Goal: Transaction & Acquisition: Purchase product/service

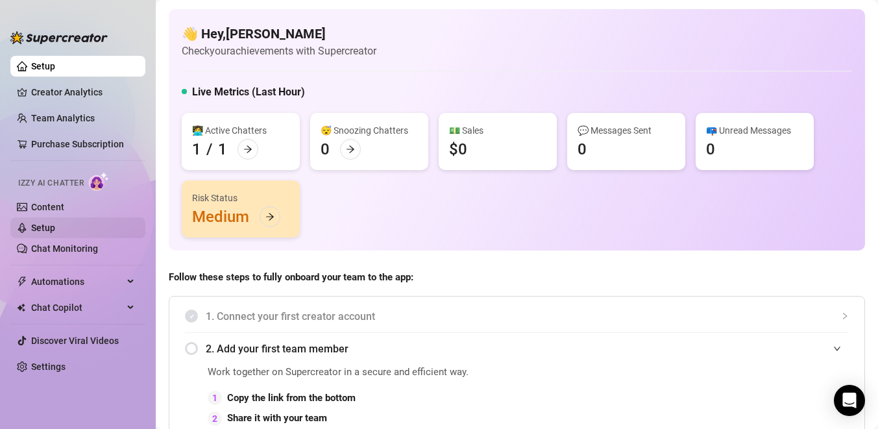
click at [53, 225] on link "Setup" at bounding box center [43, 228] width 24 height 10
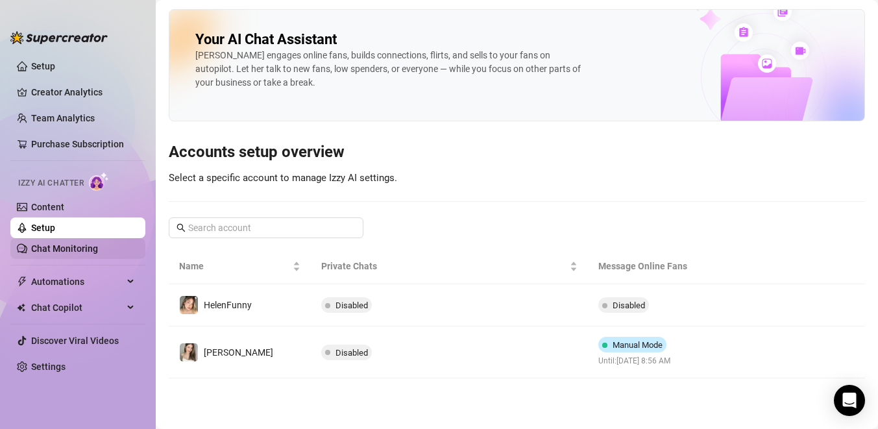
click at [66, 250] on link "Chat Monitoring" at bounding box center [64, 248] width 67 height 10
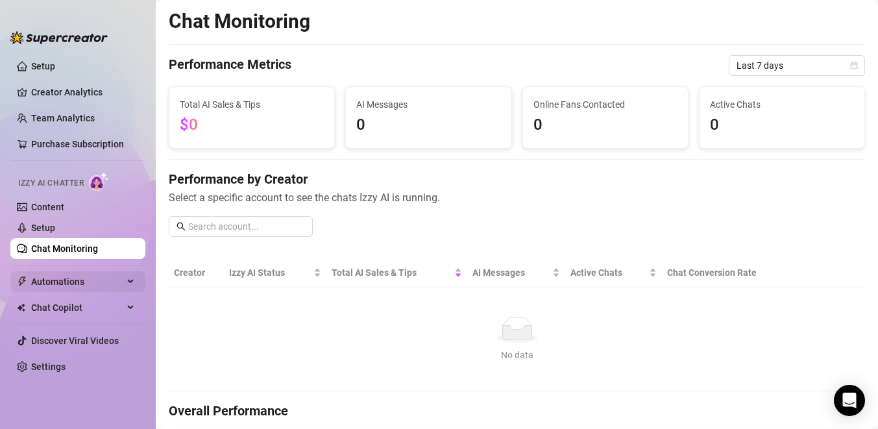
click at [69, 286] on span "Automations" at bounding box center [77, 281] width 92 height 21
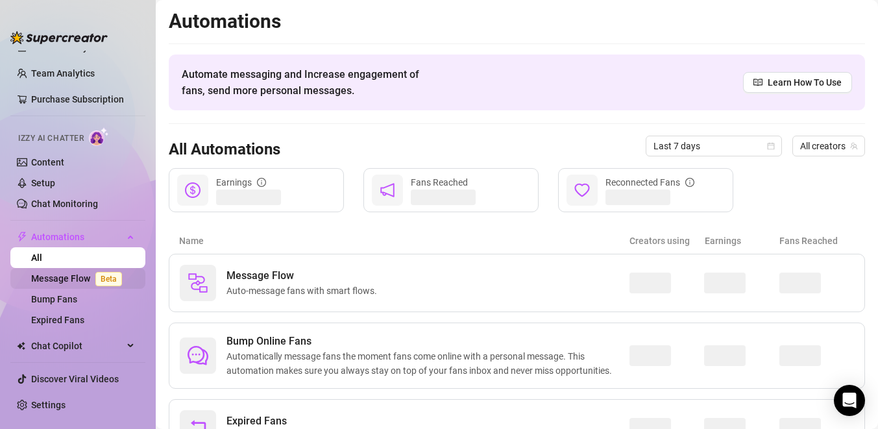
scroll to position [53, 0]
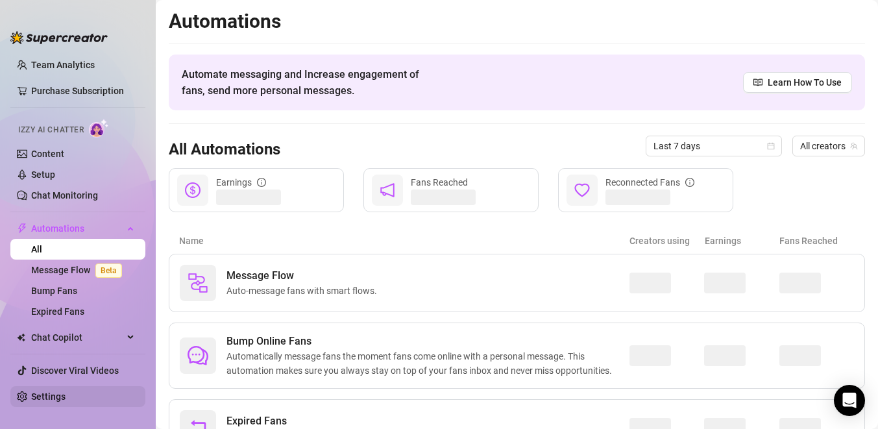
click at [61, 395] on link "Settings" at bounding box center [48, 397] width 34 height 10
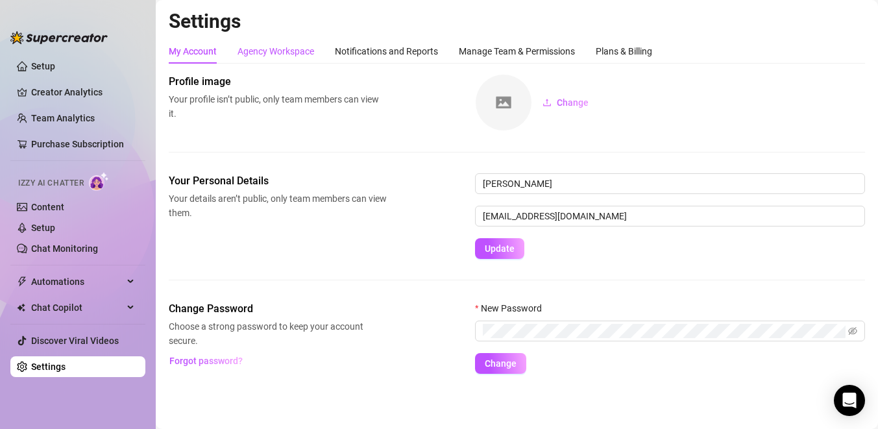
click at [292, 53] on div "Agency Workspace" at bounding box center [276, 51] width 77 height 14
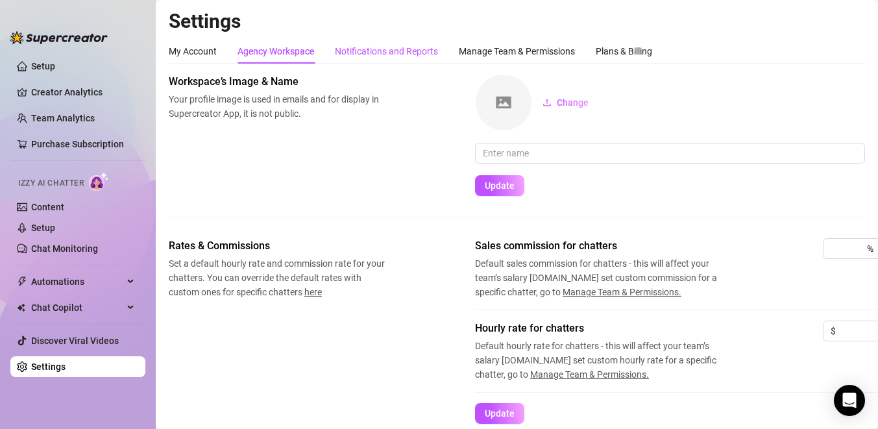
click at [374, 53] on div "Notifications and Reports" at bounding box center [386, 51] width 103 height 14
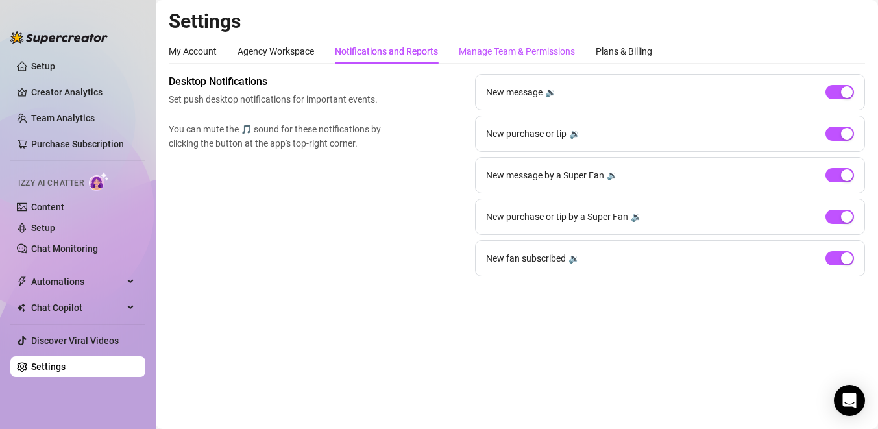
click at [460, 45] on div "Manage Team & Permissions" at bounding box center [517, 51] width 116 height 14
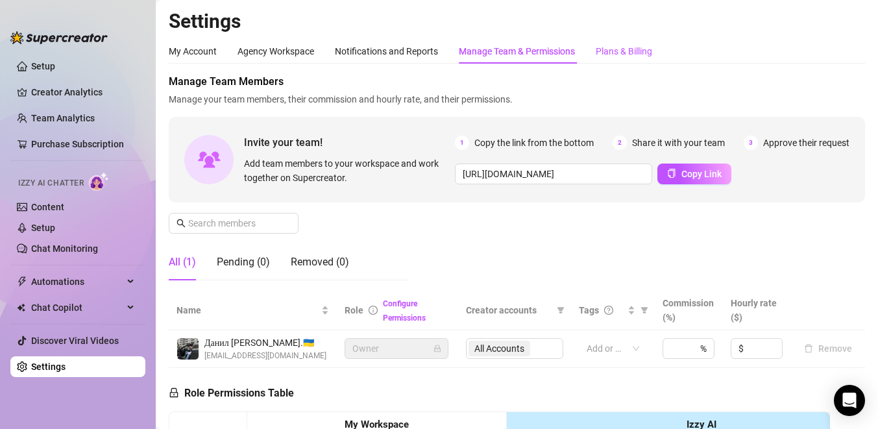
click at [628, 47] on div "Plans & Billing" at bounding box center [624, 51] width 56 height 14
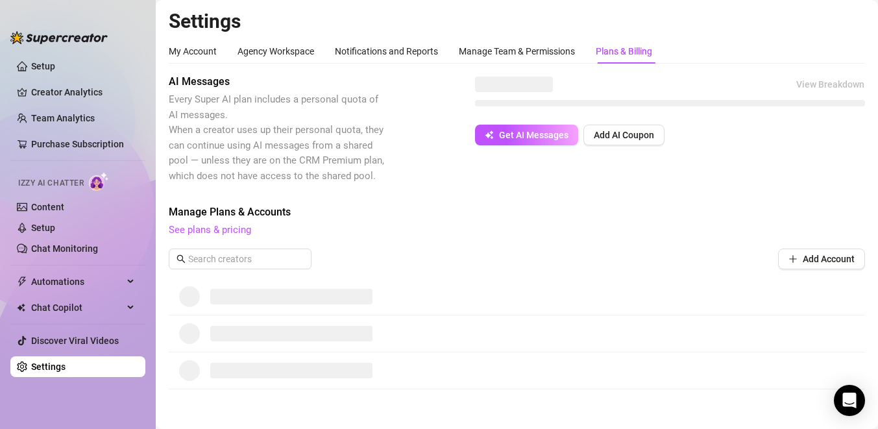
click at [628, 47] on div "Plans & Billing" at bounding box center [624, 51] width 56 height 14
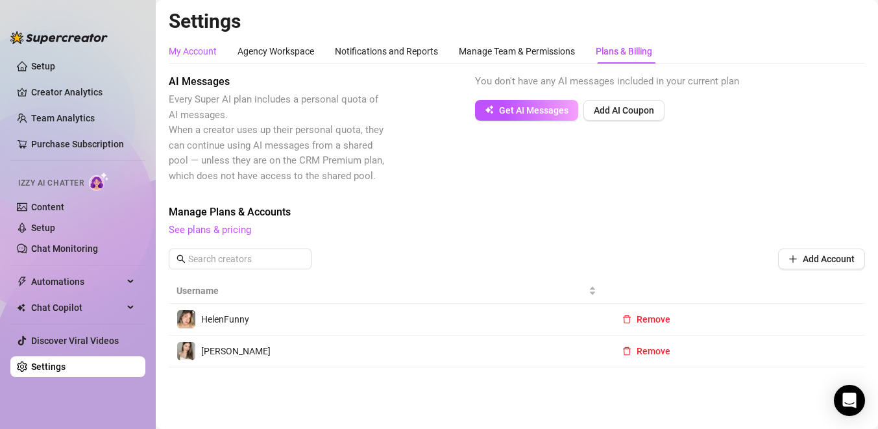
click at [192, 49] on div "My Account" at bounding box center [193, 51] width 48 height 14
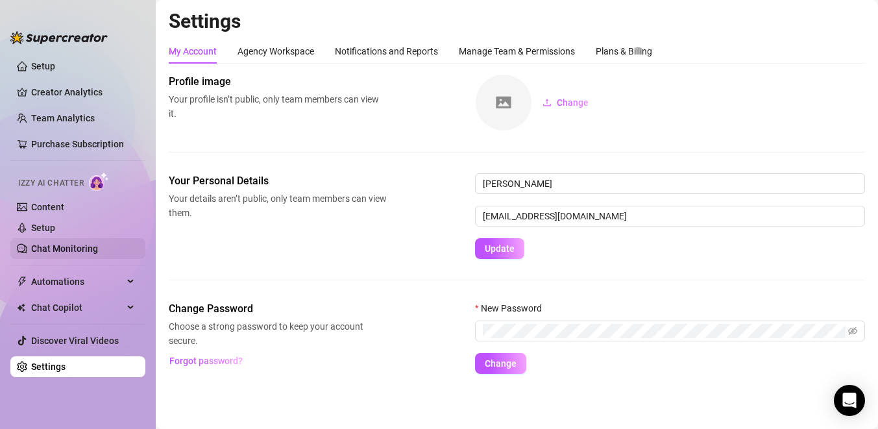
click at [45, 249] on link "Chat Monitoring" at bounding box center [64, 248] width 67 height 10
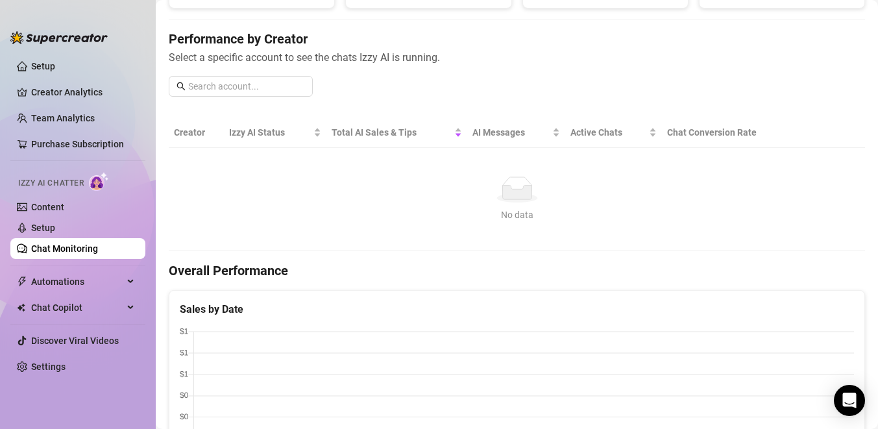
scroll to position [10, 0]
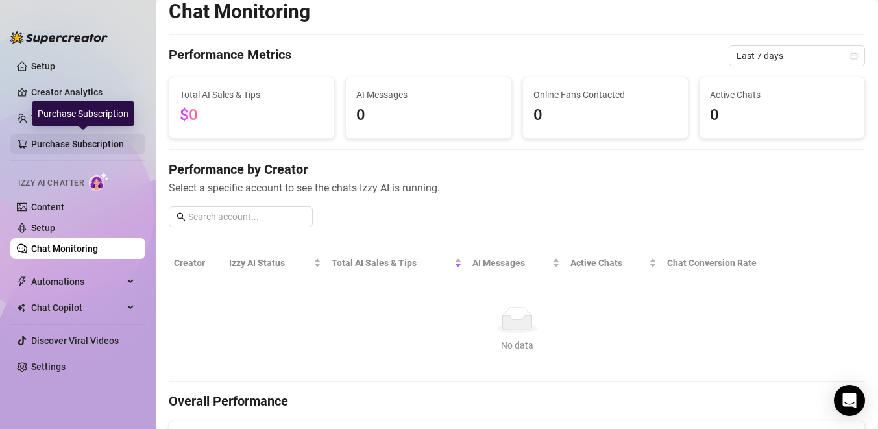
click at [86, 142] on link "Purchase Subscription" at bounding box center [83, 144] width 104 height 21
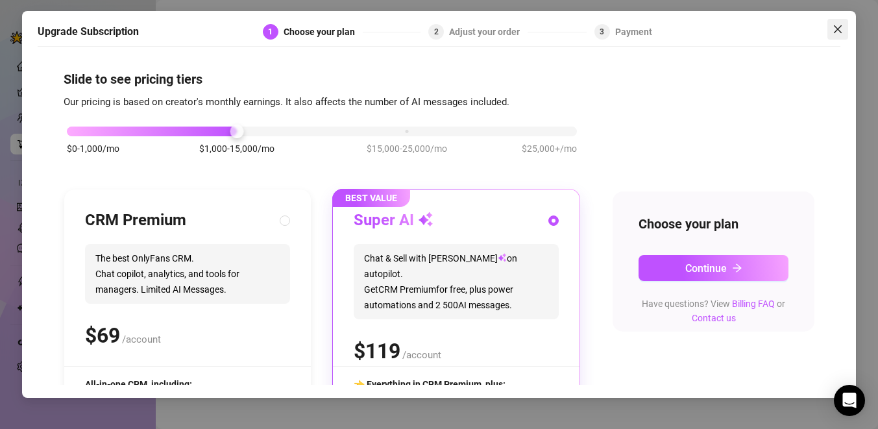
click at [838, 31] on icon "close" at bounding box center [838, 29] width 10 height 10
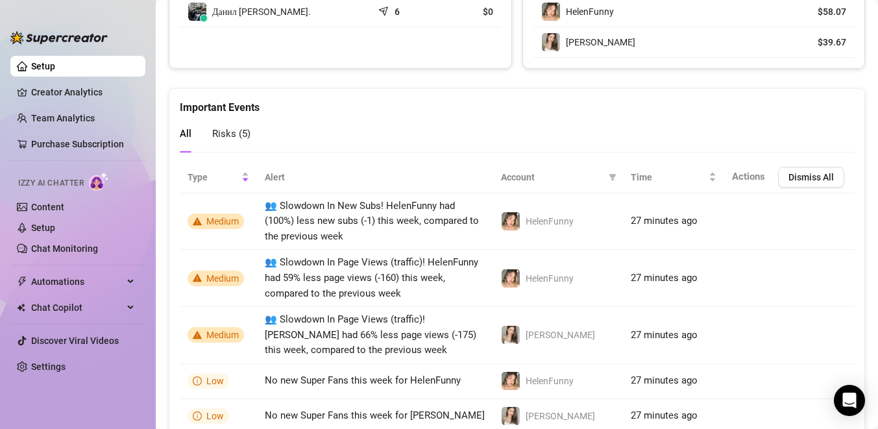
scroll to position [964, 0]
click at [238, 132] on span "Risks ( 5 )" at bounding box center [231, 133] width 38 height 12
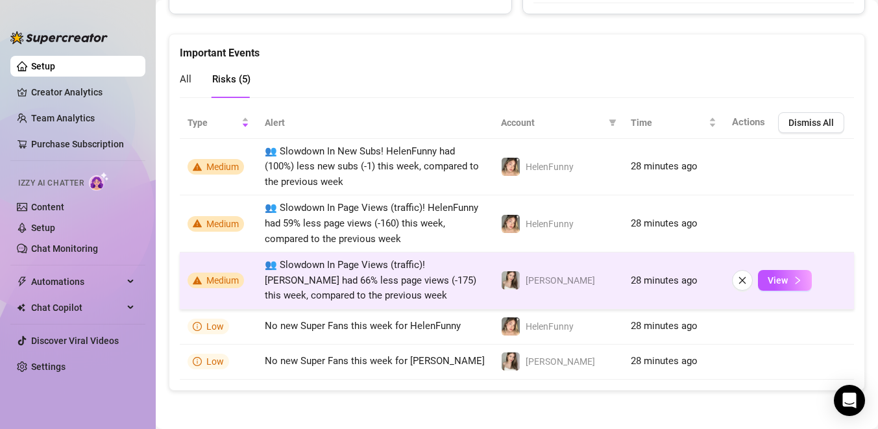
click at [197, 280] on icon "warning" at bounding box center [197, 281] width 9 height 8
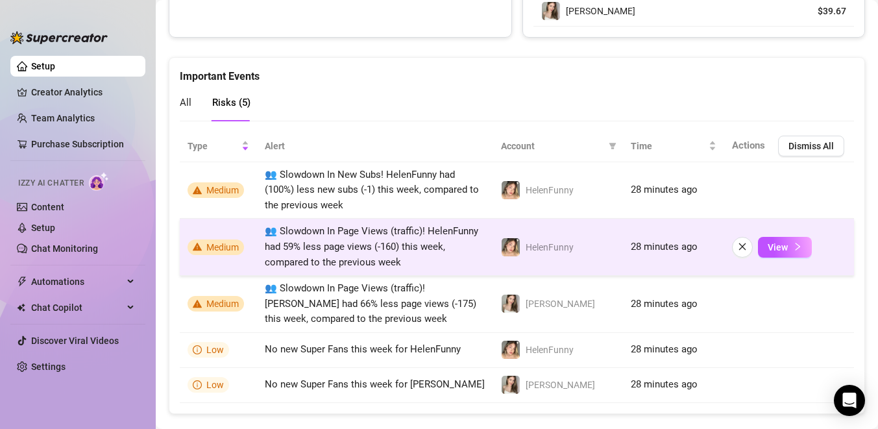
scroll to position [991, 0]
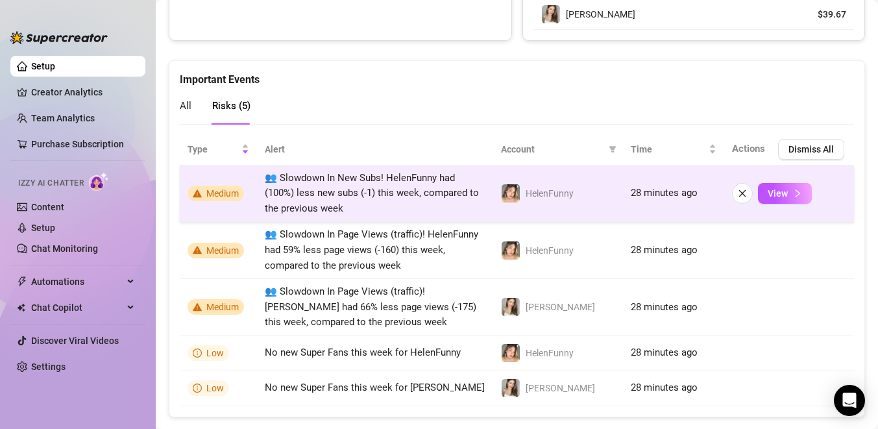
click at [323, 205] on span "👥 Slowdown In New Subs! HelenFunny had (100%) less new subs (-1) this week, com…" at bounding box center [372, 193] width 214 height 42
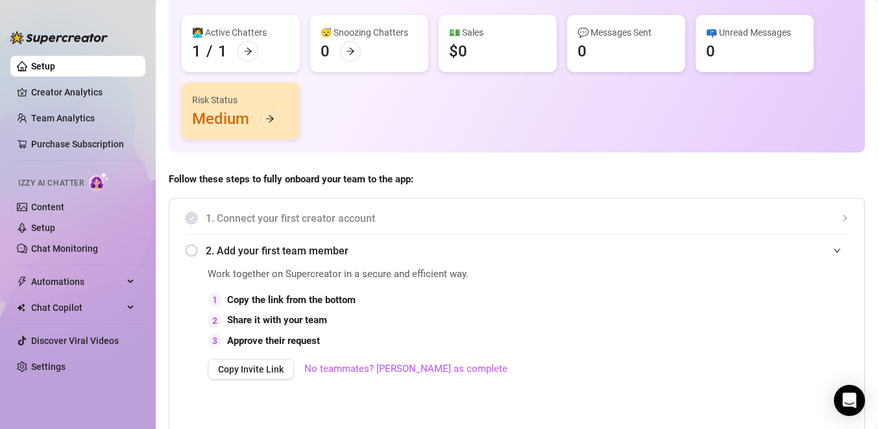
scroll to position [0, 0]
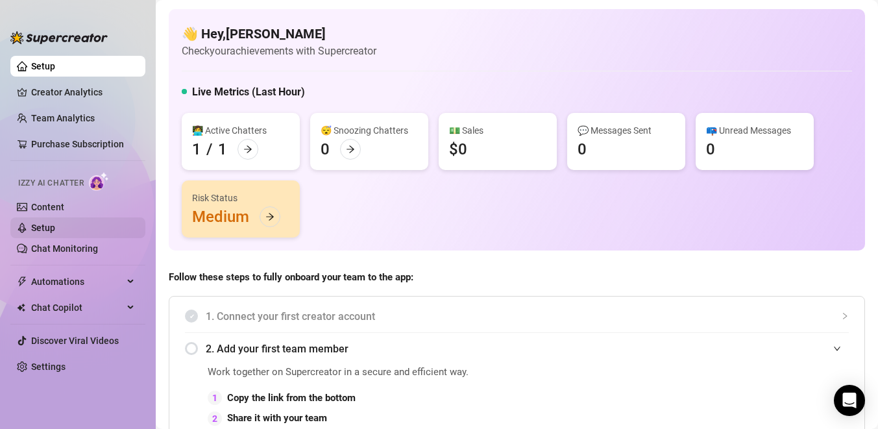
click at [55, 226] on link "Setup" at bounding box center [43, 228] width 24 height 10
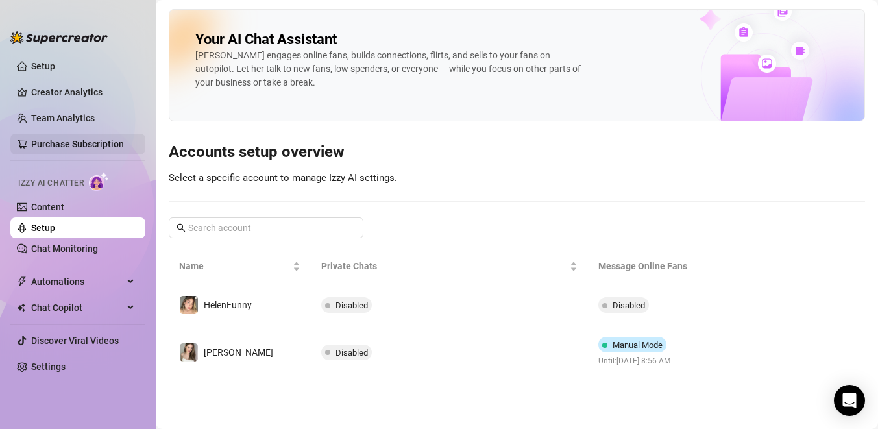
click at [50, 143] on link "Purchase Subscription" at bounding box center [83, 144] width 104 height 21
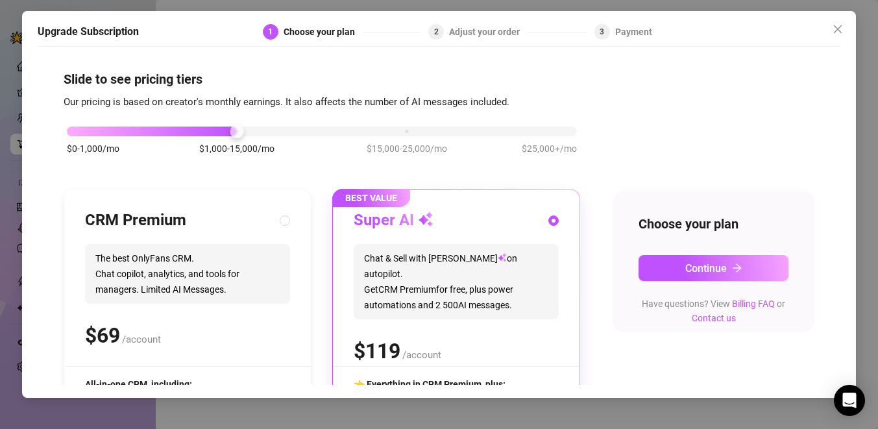
scroll to position [175, 0]
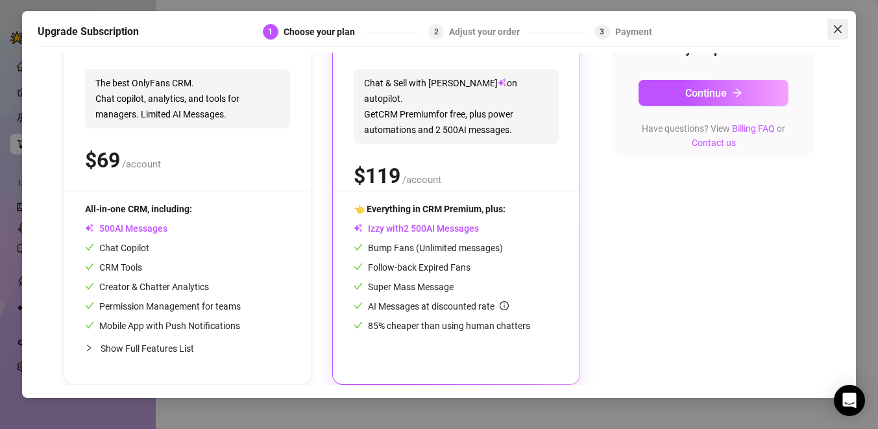
click at [841, 30] on icon "close" at bounding box center [838, 29] width 10 height 10
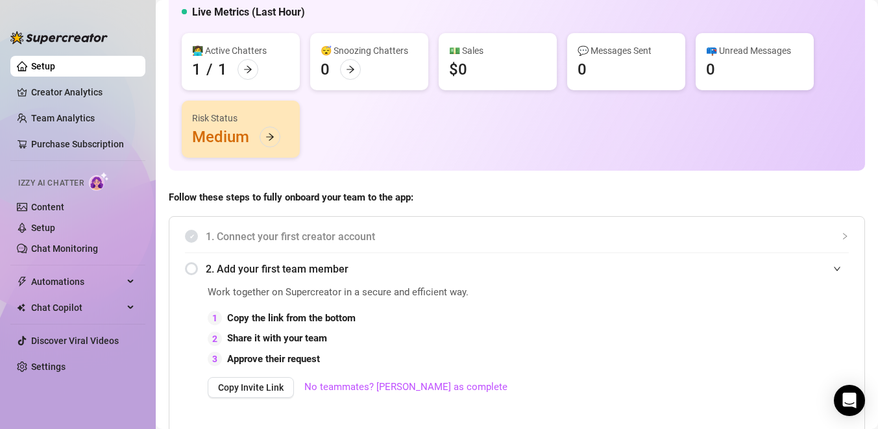
scroll to position [66, 0]
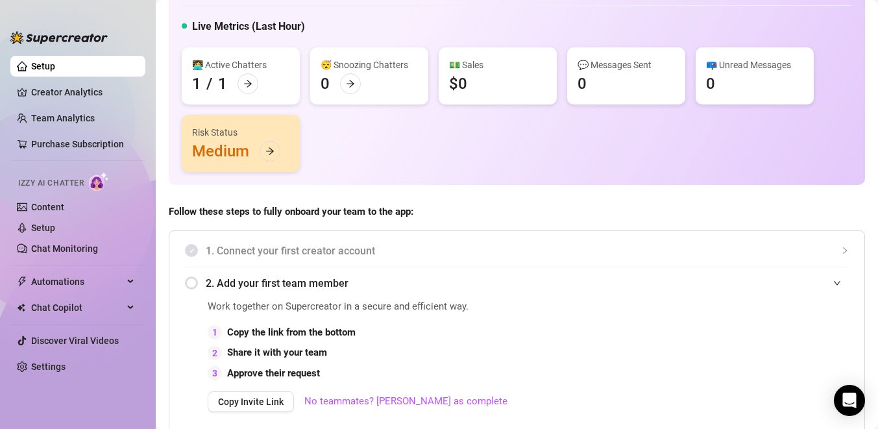
click at [236, 157] on div "Risk Status Medium" at bounding box center [241, 143] width 118 height 57
click at [267, 152] on icon "arrow-right" at bounding box center [270, 151] width 9 height 9
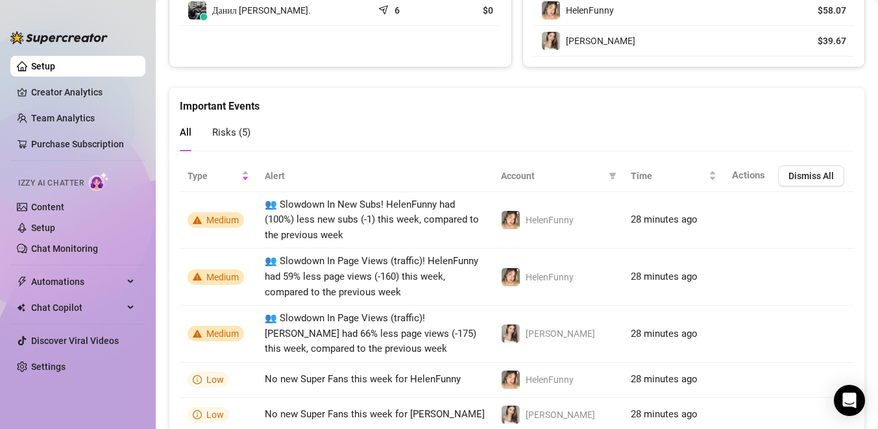
scroll to position [1018, 0]
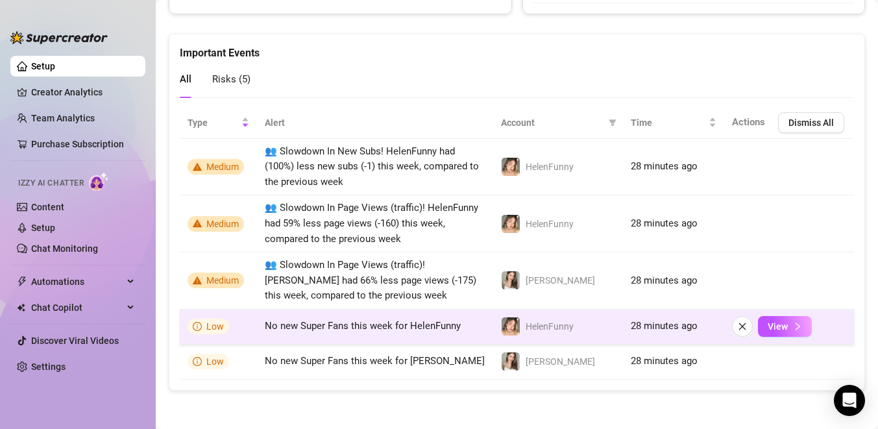
click at [330, 336] on td "No new Super Fans this week for HelenFunny" at bounding box center [375, 327] width 236 height 35
click at [773, 328] on span "View" at bounding box center [778, 326] width 20 height 10
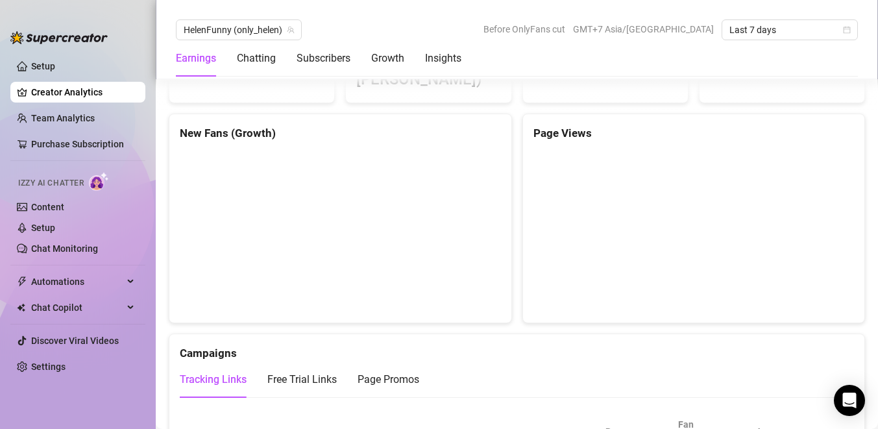
scroll to position [1199, 0]
click at [320, 371] on div "Free Trial Links" at bounding box center [302, 379] width 69 height 16
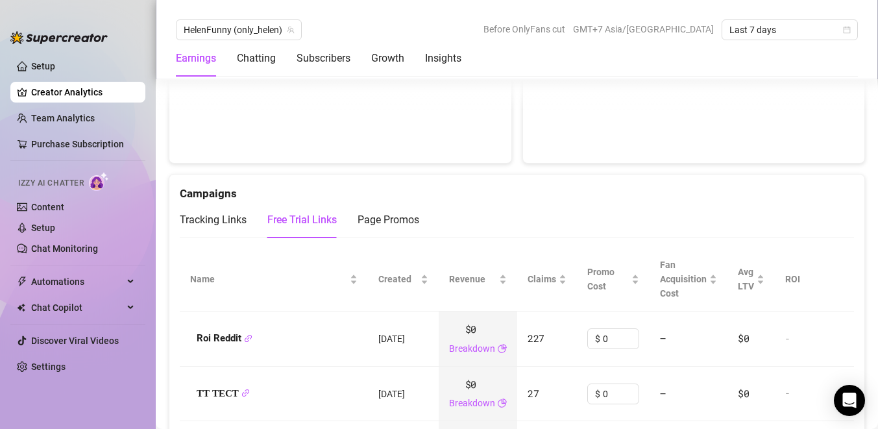
scroll to position [1363, 0]
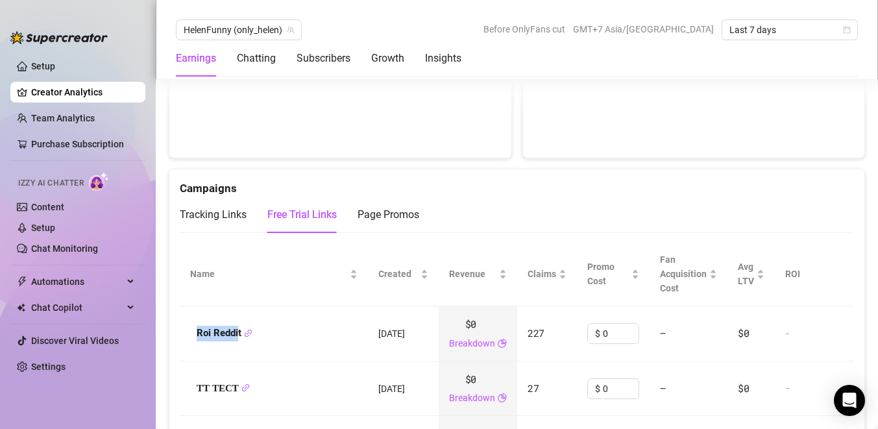
drag, startPoint x: 197, startPoint y: 306, endPoint x: 239, endPoint y: 302, distance: 42.4
click at [239, 326] on span "Roi Reddit" at bounding box center [225, 334] width 56 height 16
drag, startPoint x: 529, startPoint y: 305, endPoint x: 551, endPoint y: 305, distance: 22.1
click at [551, 306] on td "227" at bounding box center [547, 333] width 60 height 55
drag, startPoint x: 375, startPoint y: 306, endPoint x: 412, endPoint y: 306, distance: 36.4
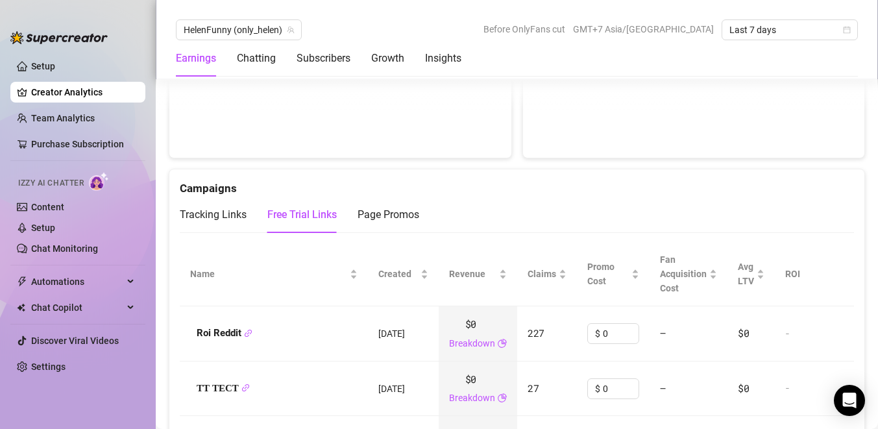
click at [379, 306] on td "[DATE]" at bounding box center [403, 333] width 71 height 55
drag, startPoint x: 427, startPoint y: 307, endPoint x: 377, endPoint y: 302, distance: 50.9
click at [378, 306] on td "[DATE]" at bounding box center [403, 333] width 71 height 55
click at [230, 327] on strong "Roi Reddit" at bounding box center [225, 333] width 56 height 12
click at [406, 207] on div "Page Promos" at bounding box center [389, 215] width 62 height 16
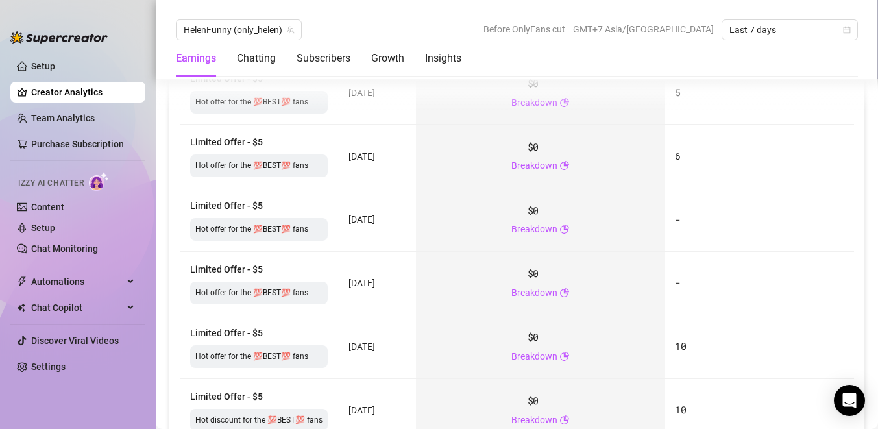
scroll to position [1584, 0]
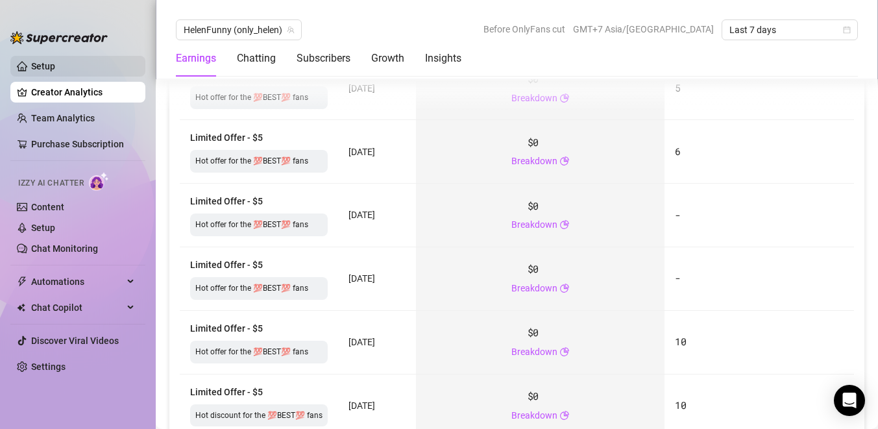
click at [44, 70] on link "Setup" at bounding box center [43, 66] width 24 height 10
